Goal: Task Accomplishment & Management: Manage account settings

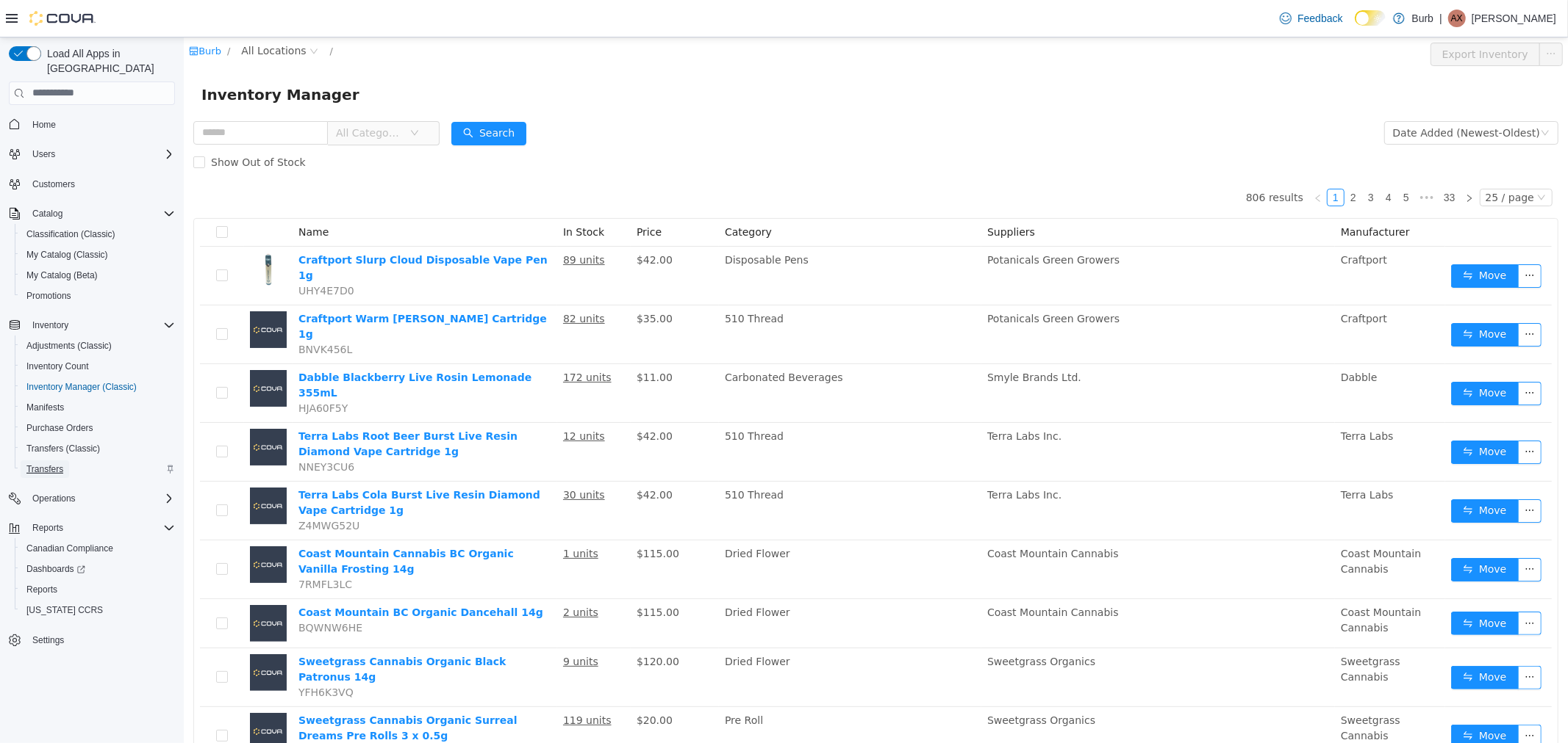
click at [60, 464] on span "Transfers" at bounding box center [44, 470] width 37 height 12
